Goal: Transaction & Acquisition: Purchase product/service

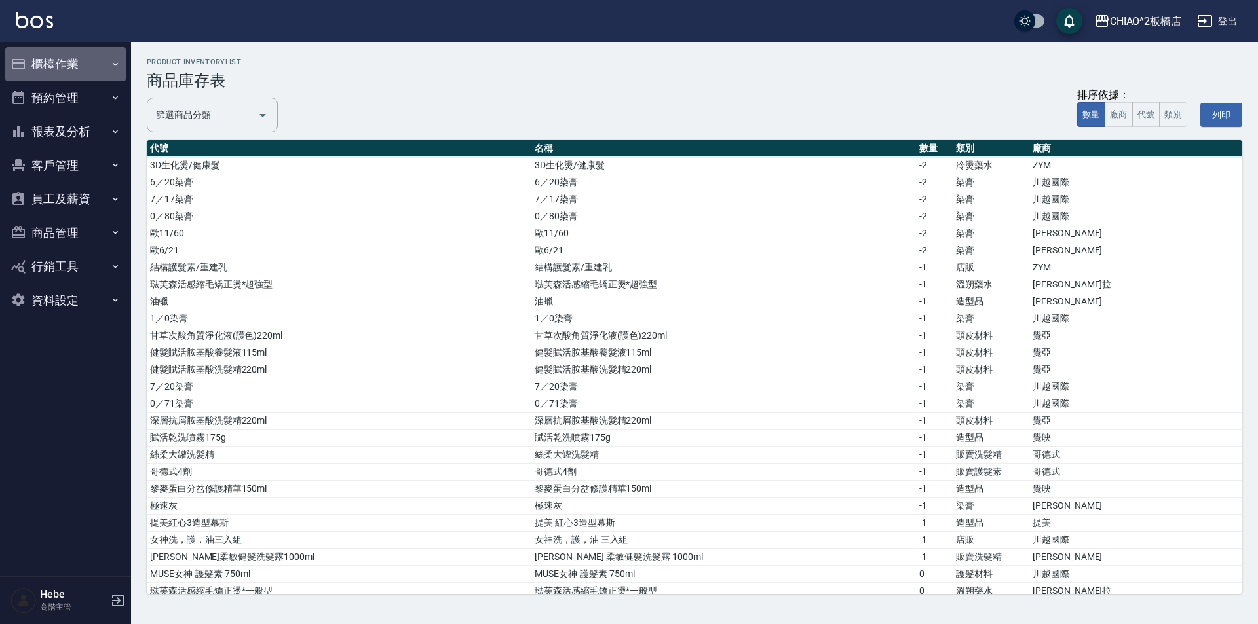
click at [57, 68] on button "櫃檯作業" at bounding box center [65, 64] width 121 height 34
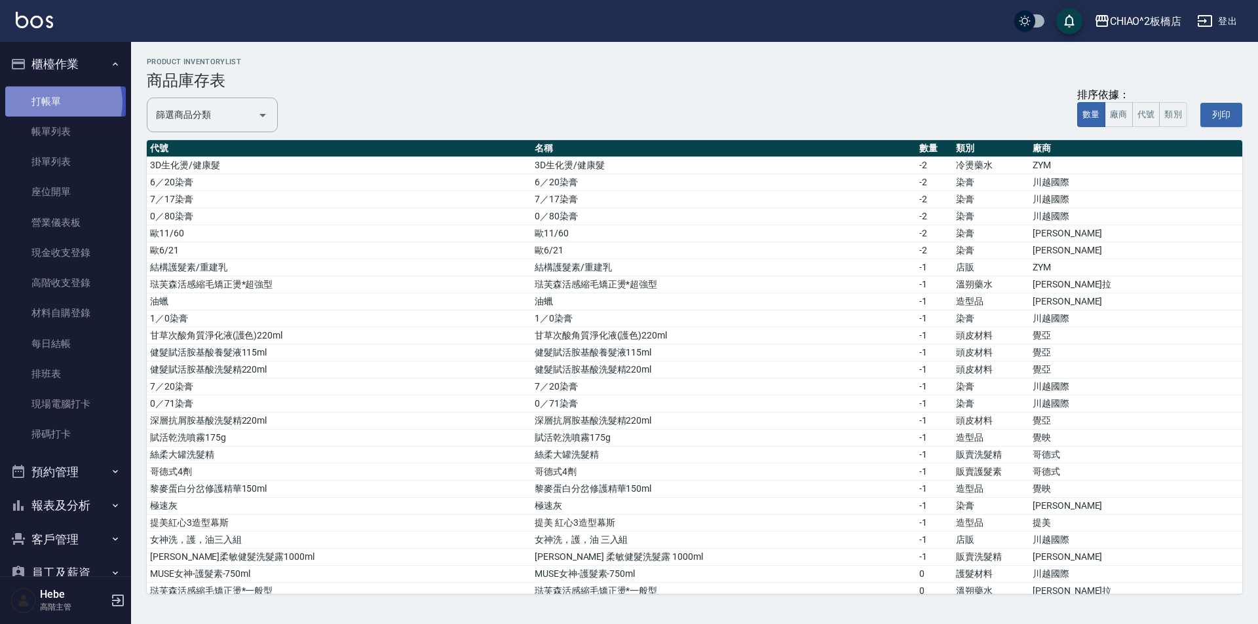
click at [60, 102] on link "打帳單" at bounding box center [65, 101] width 121 height 30
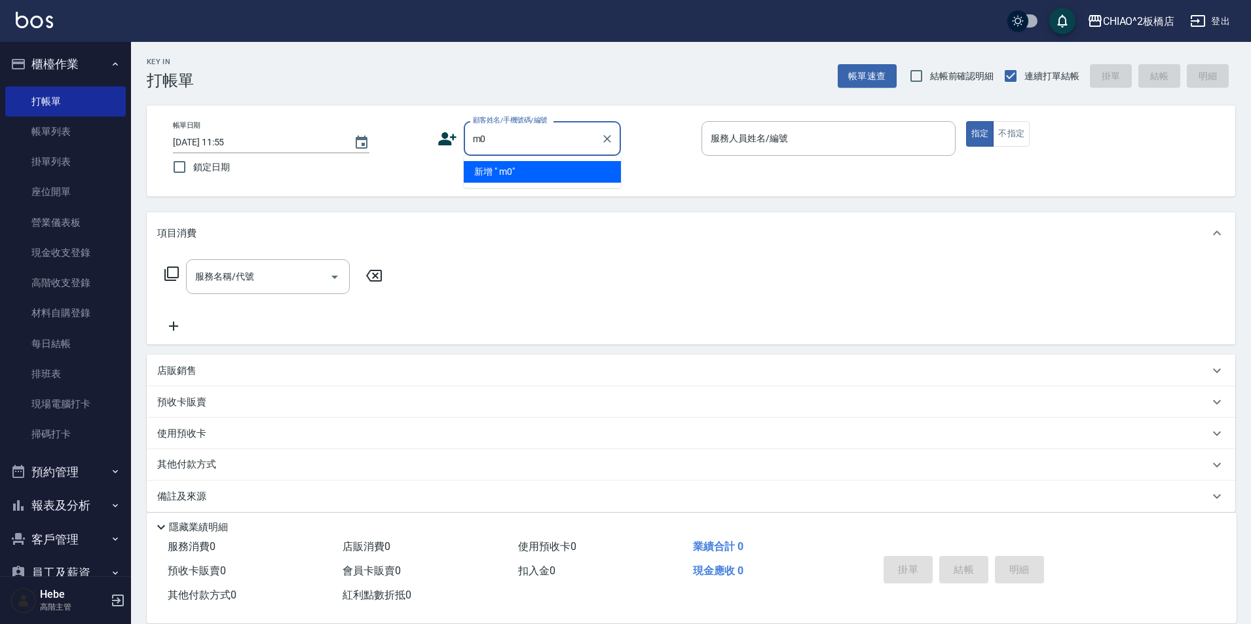
type input "m"
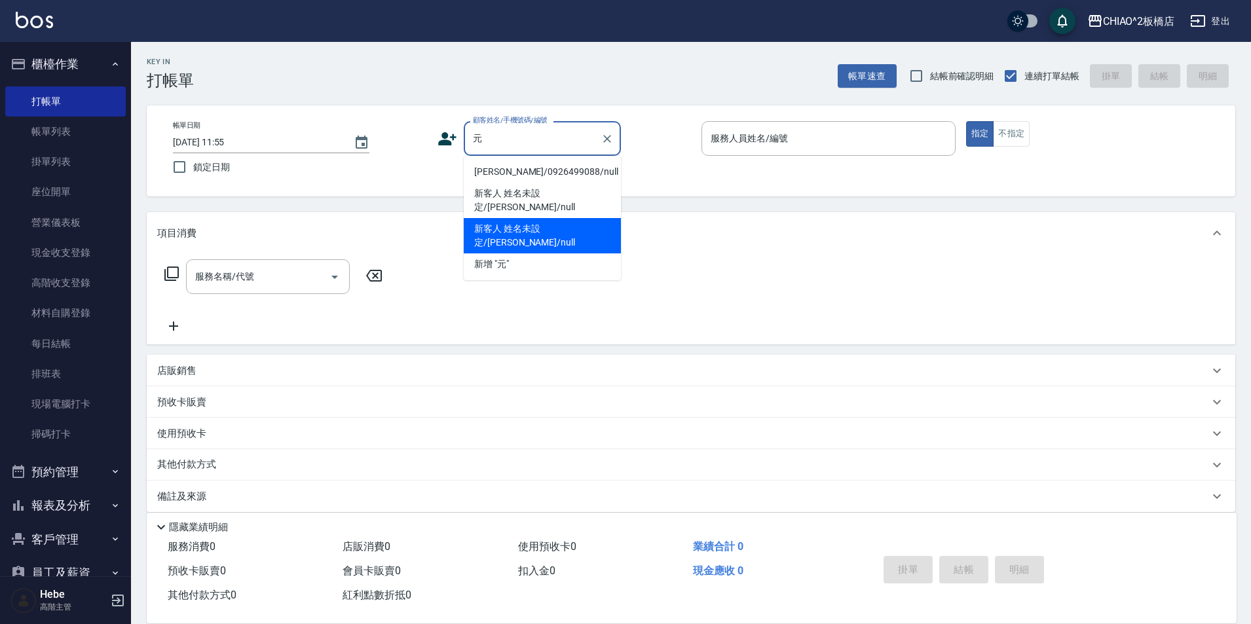
click at [580, 218] on li "新客人 姓名未設定/[PERSON_NAME]/null" at bounding box center [542, 235] width 157 height 35
type input "新客人 姓名未設定/[PERSON_NAME]/null"
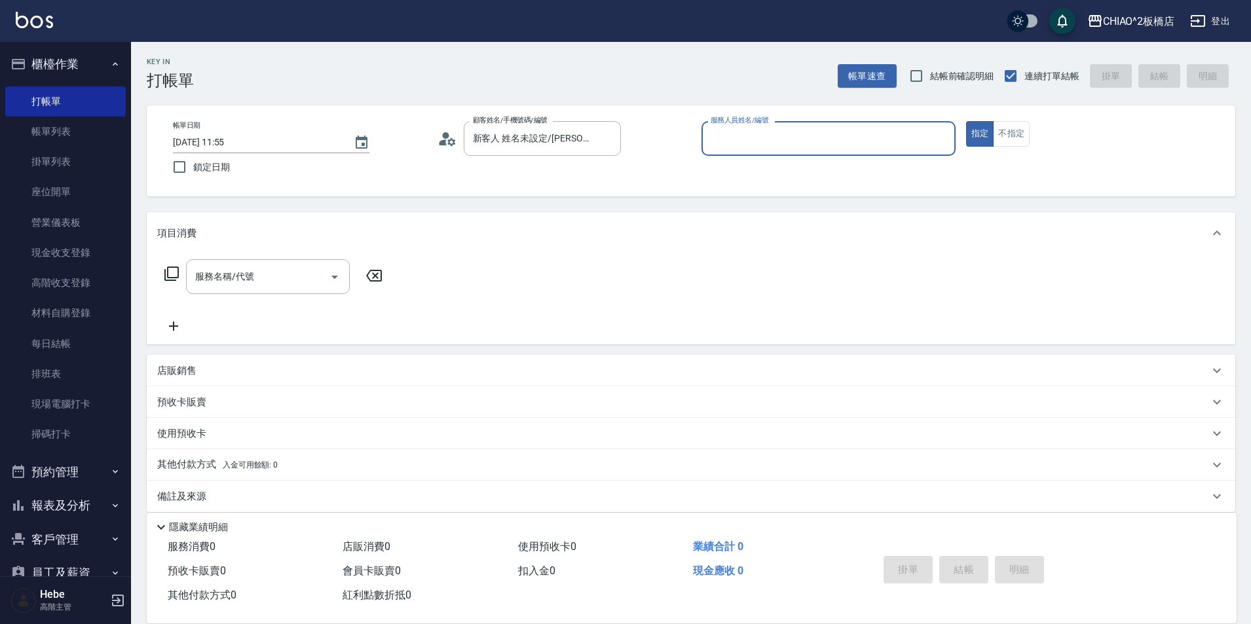
click at [627, 130] on input "服務人員姓名/編號" at bounding box center [828, 138] width 242 height 23
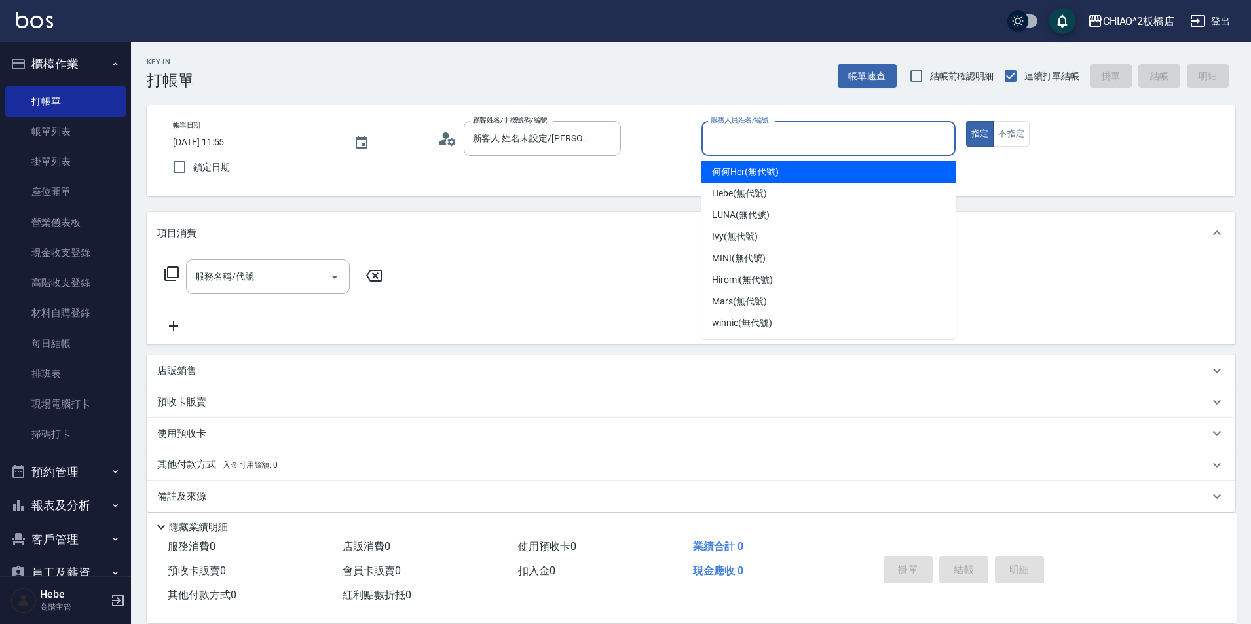
click at [627, 167] on div "何何Her (無代號)" at bounding box center [829, 172] width 254 height 22
type input "何何Her (無代號)"
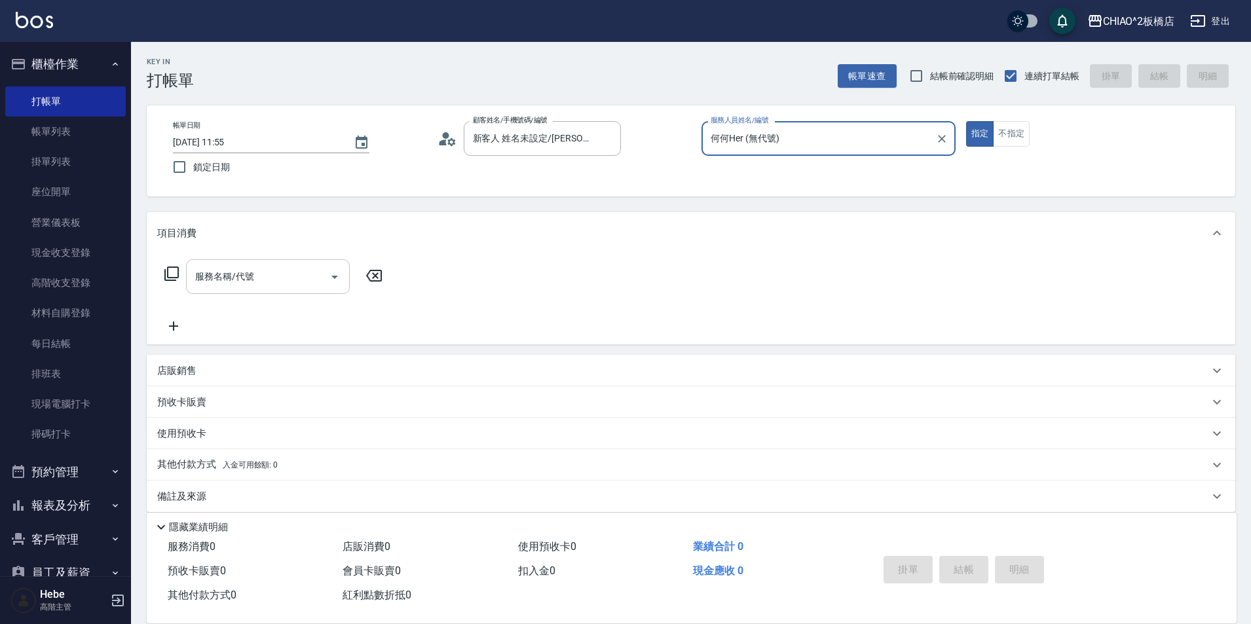
click at [295, 291] on div "服務名稱/代號" at bounding box center [268, 276] width 164 height 35
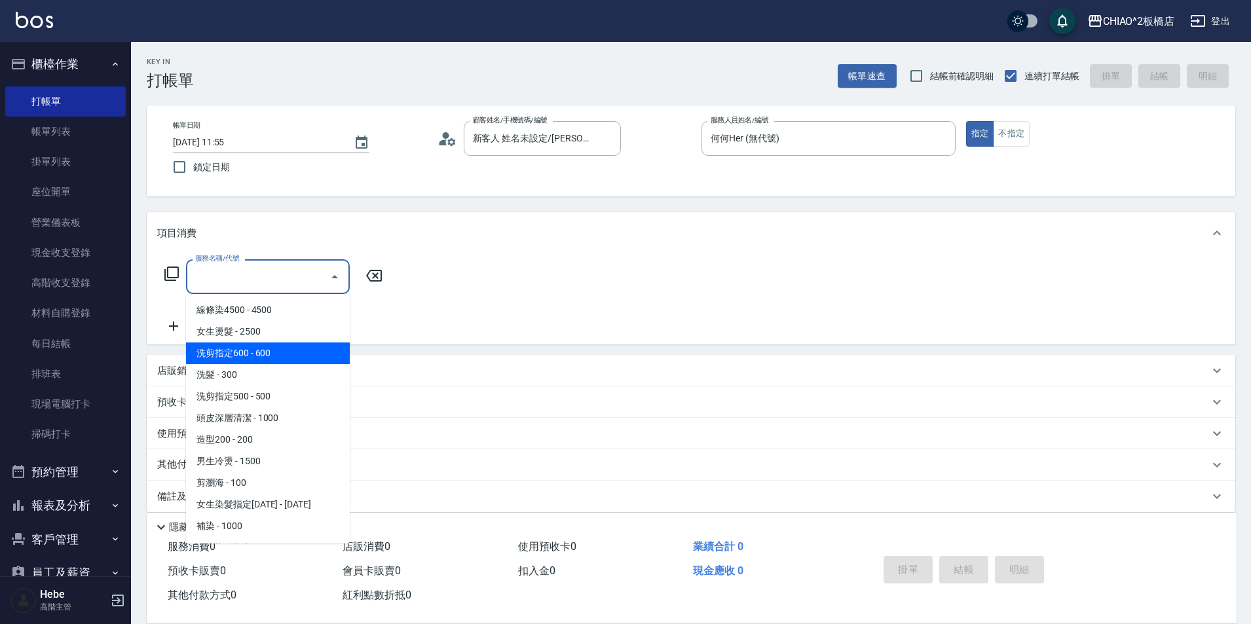
click at [297, 354] on span "洗剪指定600 - 600" at bounding box center [268, 354] width 164 height 22
type input "洗剪指定600(96678)"
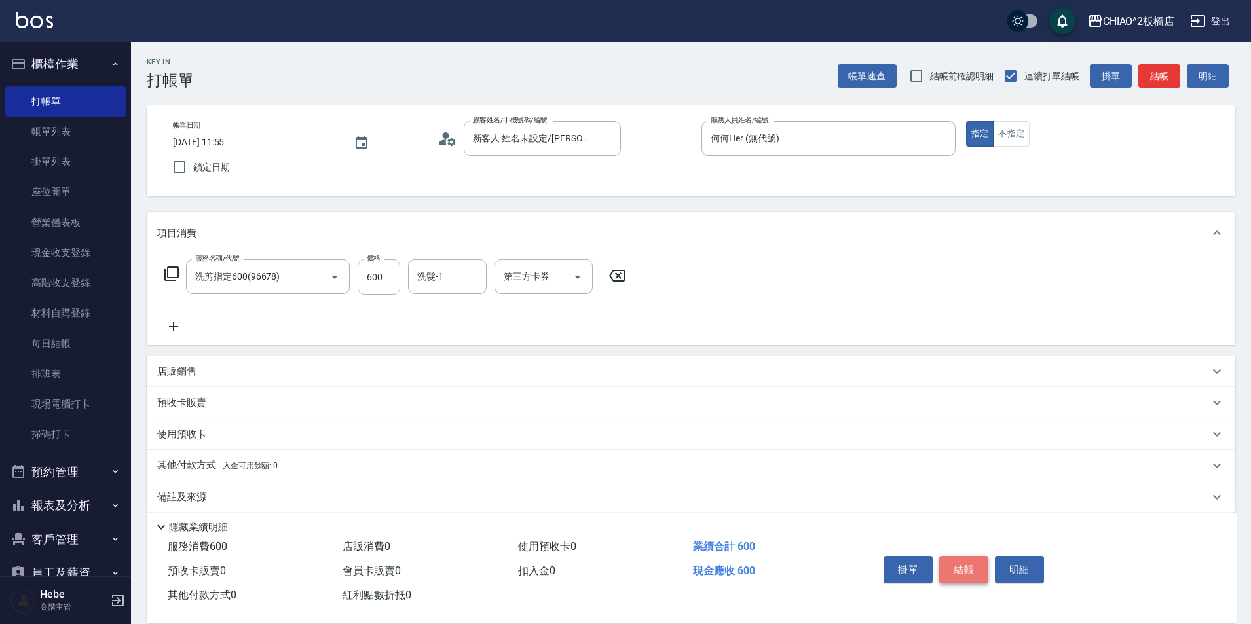
click at [627, 565] on button "結帳" at bounding box center [963, 570] width 49 height 28
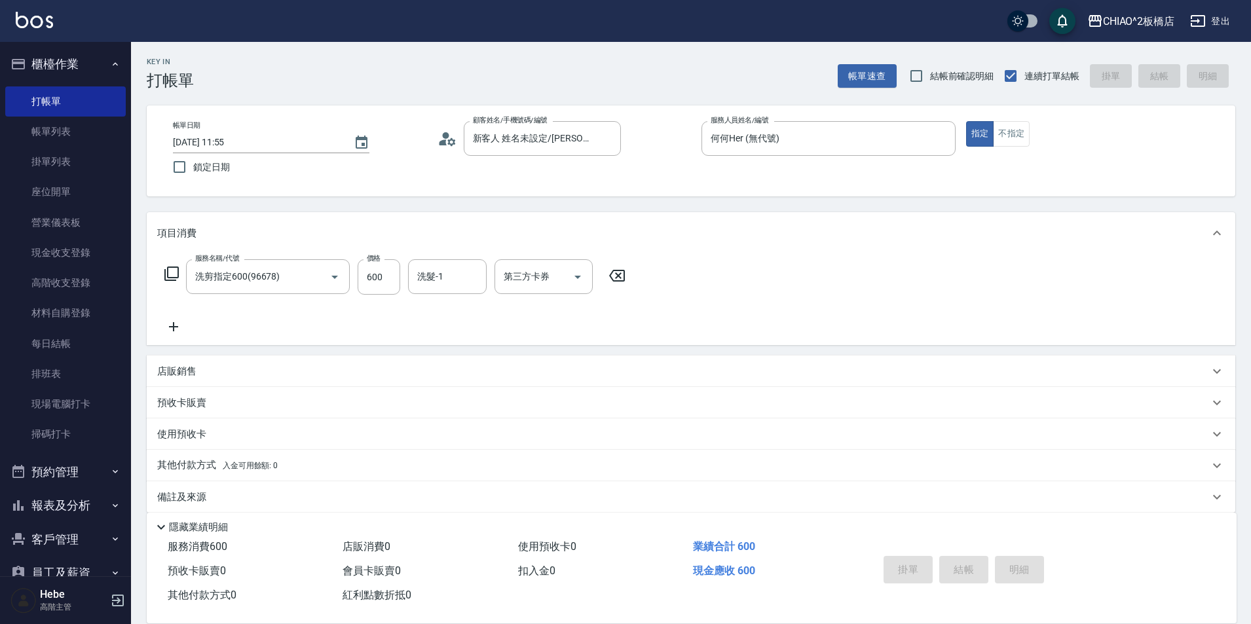
type input "[DATE] 12:19"
